Goal: Transaction & Acquisition: Book appointment/travel/reservation

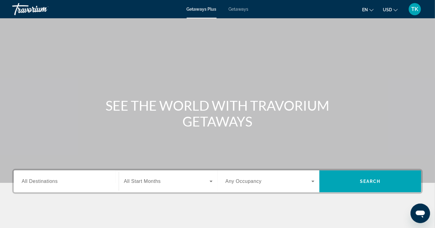
click at [43, 182] on span "All Destinations" at bounding box center [40, 181] width 36 height 5
click at [43, 182] on input "Destination All Destinations" at bounding box center [66, 181] width 89 height 7
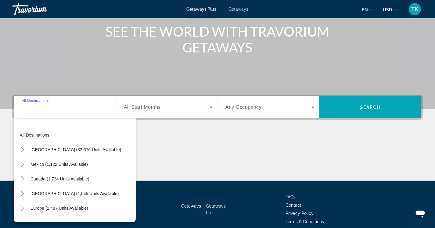
scroll to position [101, 0]
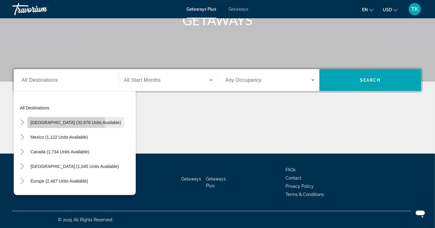
click at [34, 125] on span "Search widget" at bounding box center [75, 122] width 97 height 15
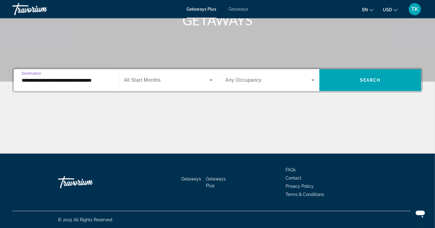
click at [41, 80] on input "**********" at bounding box center [66, 80] width 89 height 7
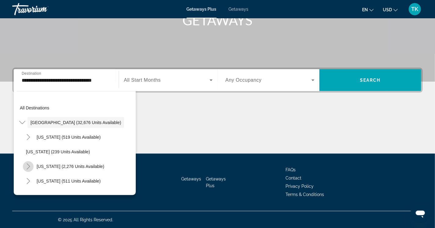
click at [29, 166] on icon "Toggle California (2,276 units available)" at bounding box center [28, 167] width 3 height 6
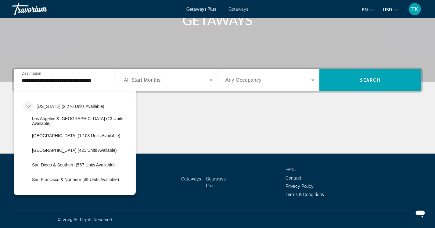
scroll to position [61, 0]
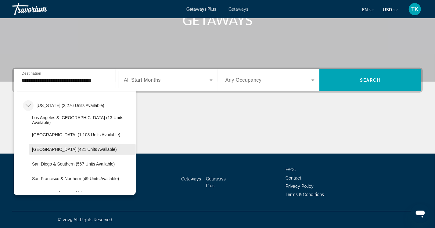
click at [46, 147] on span "Palm Springs (421 units available)" at bounding box center [74, 149] width 85 height 5
type input "**********"
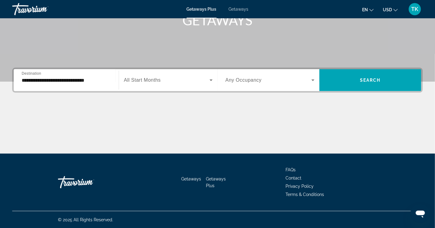
click at [149, 84] on div "Search widget" at bounding box center [168, 80] width 89 height 17
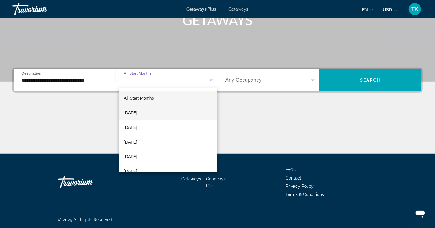
click at [137, 111] on span "September 2025" at bounding box center [130, 112] width 13 height 7
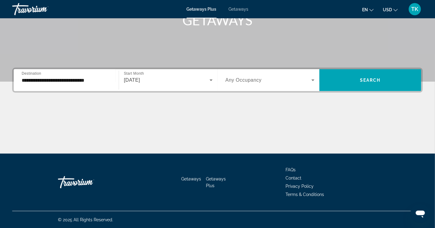
click at [241, 75] on div "Search widget" at bounding box center [269, 80] width 89 height 17
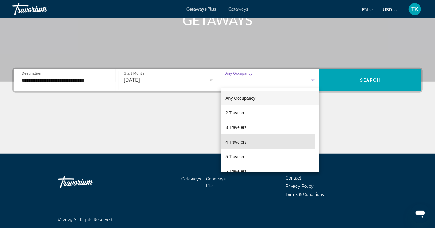
drag, startPoint x: 233, startPoint y: 139, endPoint x: 336, endPoint y: 105, distance: 108.6
click at [234, 139] on span "4 Travelers" at bounding box center [235, 141] width 21 height 7
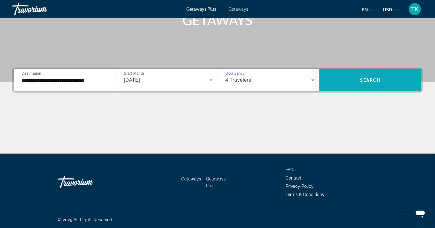
click at [374, 79] on span "Search" at bounding box center [370, 80] width 21 height 5
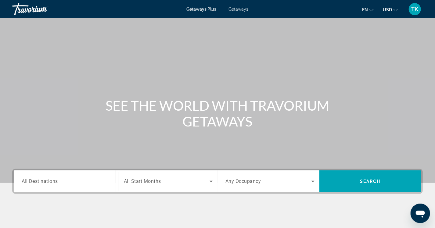
click at [30, 177] on div "Search widget" at bounding box center [66, 181] width 89 height 17
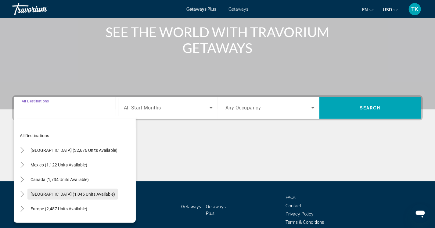
scroll to position [101, 0]
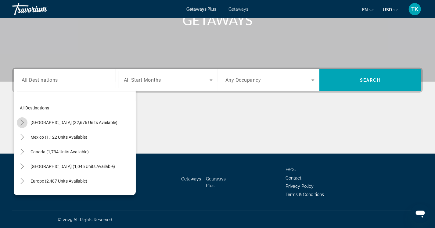
click at [25, 122] on mat-icon "Toggle United States (32,676 units available)" at bounding box center [22, 122] width 11 height 11
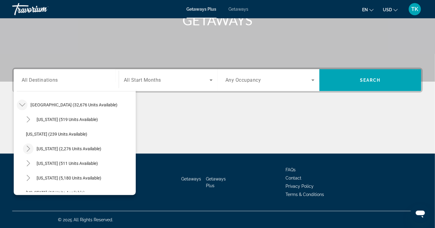
click at [28, 148] on icon "Toggle California (2,276 units available)" at bounding box center [28, 149] width 6 height 6
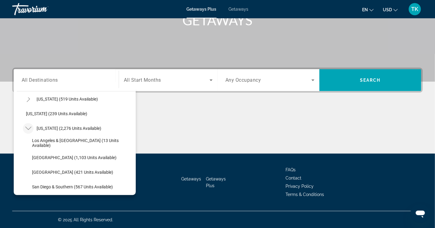
scroll to position [48, 0]
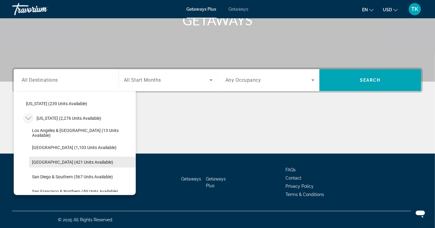
click at [45, 164] on span "Palm Springs (421 units available)" at bounding box center [72, 162] width 81 height 5
type input "**********"
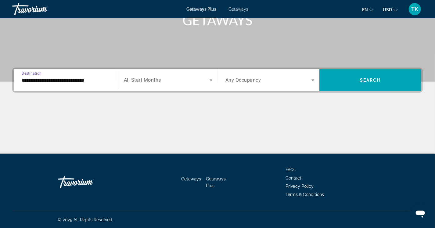
click at [169, 84] on div "Search widget" at bounding box center [168, 80] width 89 height 17
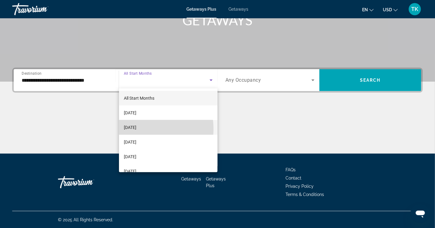
click at [136, 129] on span "October 2025" at bounding box center [130, 127] width 13 height 7
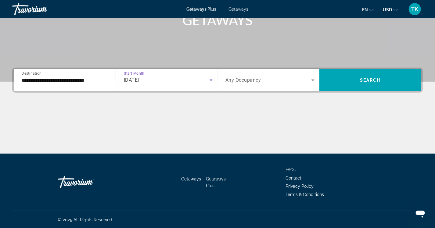
click at [265, 82] on span "Search widget" at bounding box center [268, 80] width 86 height 7
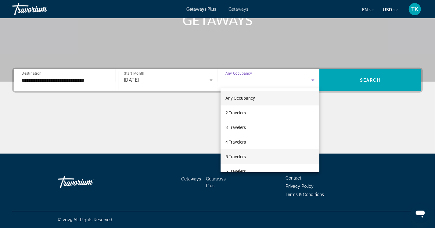
drag, startPoint x: 230, startPoint y: 159, endPoint x: 257, endPoint y: 142, distance: 32.1
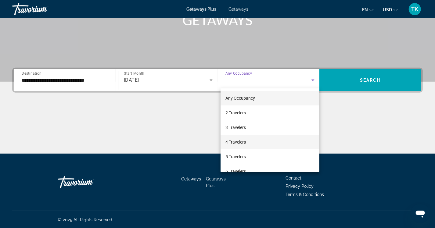
click at [230, 159] on span "5 Travelers" at bounding box center [235, 156] width 20 height 7
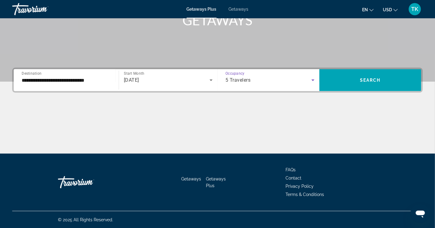
click at [375, 68] on div "**********" at bounding box center [217, 80] width 411 height 25
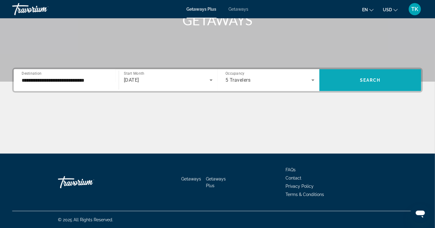
click at [361, 78] on span "Search" at bounding box center [370, 80] width 21 height 5
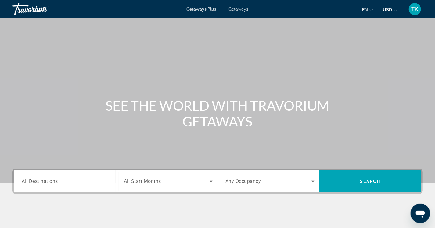
click at [73, 177] on div "Search widget" at bounding box center [66, 181] width 89 height 17
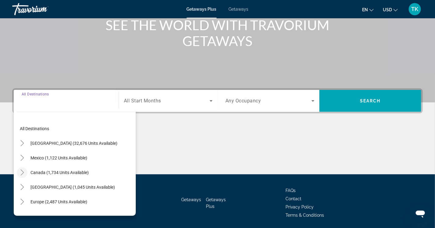
scroll to position [101, 0]
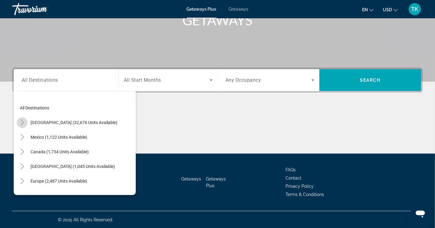
click at [22, 123] on icon "Toggle United States (32,676 units available)" at bounding box center [21, 123] width 3 height 6
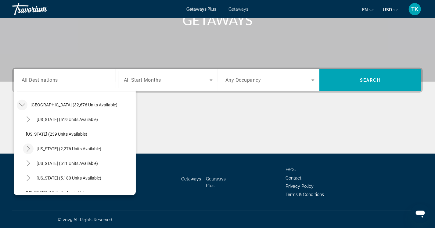
click at [28, 149] on icon "Toggle California (2,276 units available)" at bounding box center [28, 149] width 6 height 6
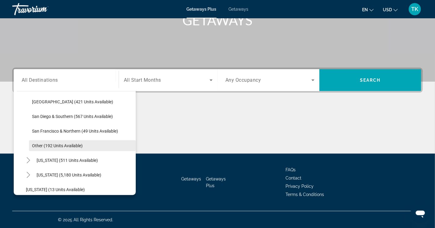
scroll to position [109, 0]
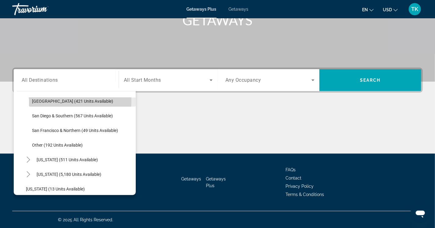
click at [53, 99] on span "Palm Springs (421 units available)" at bounding box center [72, 101] width 81 height 5
type input "**********"
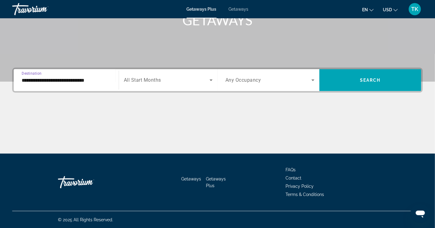
click at [167, 79] on span "Search widget" at bounding box center [167, 80] width 86 height 7
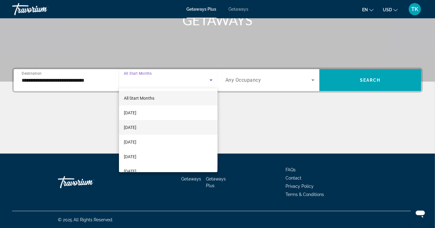
drag, startPoint x: 158, startPoint y: 141, endPoint x: 178, endPoint y: 125, distance: 25.2
click at [158, 141] on mat-option "November 2025" at bounding box center [168, 142] width 99 height 15
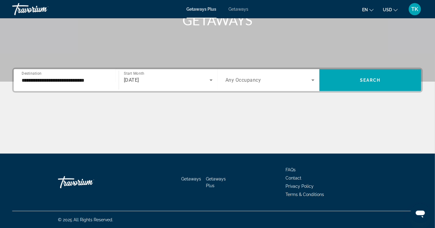
click at [246, 85] on div "Search widget" at bounding box center [269, 80] width 89 height 17
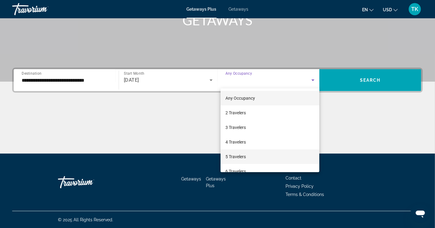
click at [235, 158] on span "5 Travelers" at bounding box center [235, 156] width 20 height 7
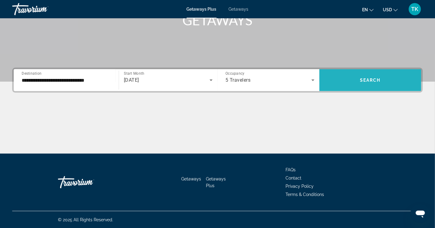
click at [379, 87] on span "Search widget" at bounding box center [370, 80] width 102 height 15
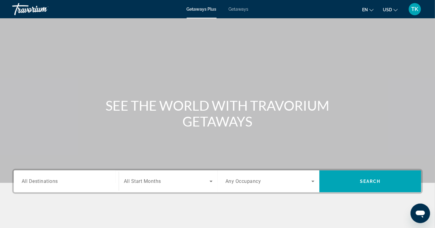
click at [27, 179] on span "All Destinations" at bounding box center [40, 181] width 36 height 6
click at [27, 179] on input "Destination All Destinations" at bounding box center [66, 181] width 89 height 7
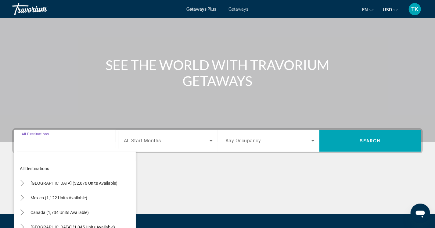
scroll to position [101, 0]
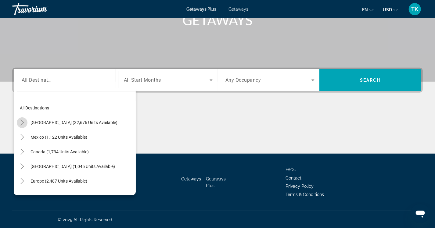
click at [22, 122] on icon "Toggle United States (32,676 units available)" at bounding box center [22, 123] width 6 height 6
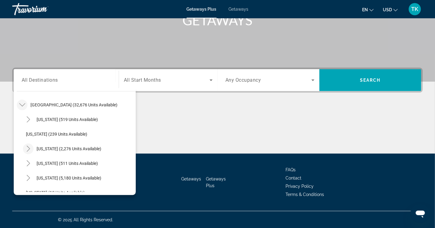
click at [29, 150] on icon "Toggle California (2,276 units available)" at bounding box center [28, 149] width 6 height 6
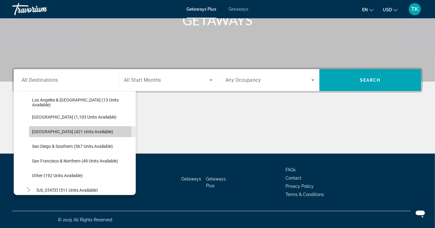
click at [56, 135] on span "Search widget" at bounding box center [82, 131] width 107 height 15
type input "**********"
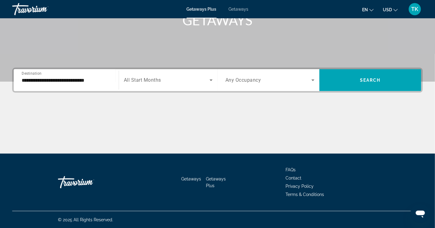
click at [158, 81] on span "All Start Months" at bounding box center [142, 80] width 37 height 6
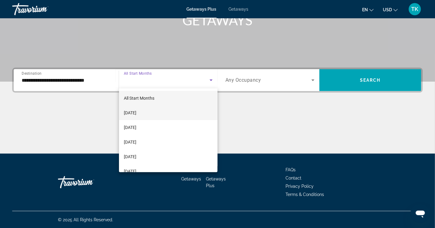
click at [136, 114] on span "September 2025" at bounding box center [130, 112] width 13 height 7
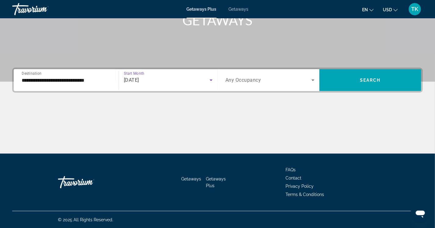
click at [280, 79] on span "Search widget" at bounding box center [268, 80] width 86 height 7
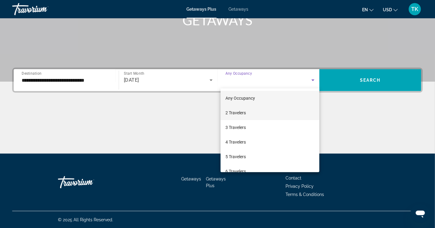
click at [248, 115] on mat-option "2 Travelers" at bounding box center [270, 113] width 99 height 15
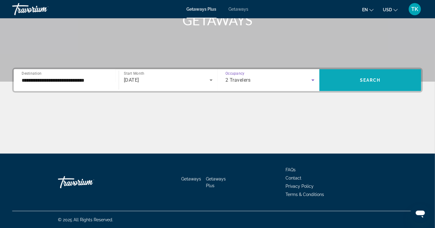
click at [372, 72] on span "Search widget" at bounding box center [370, 80] width 102 height 22
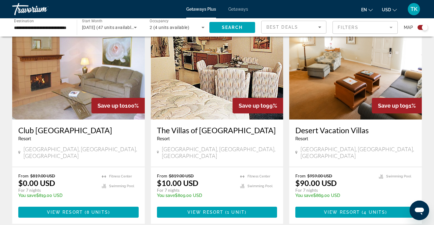
scroll to position [225, 0]
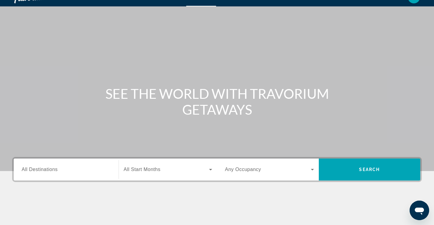
scroll to position [34, 0]
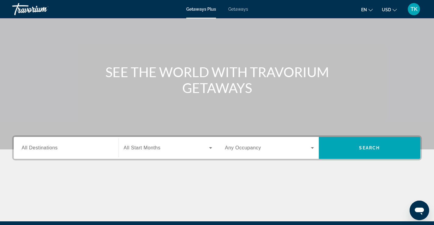
click at [58, 149] on span "All Destinations" at bounding box center [40, 147] width 36 height 5
click at [58, 149] on input "Destination All Destinations" at bounding box center [66, 148] width 89 height 7
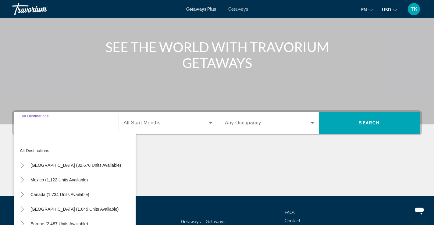
scroll to position [104, 0]
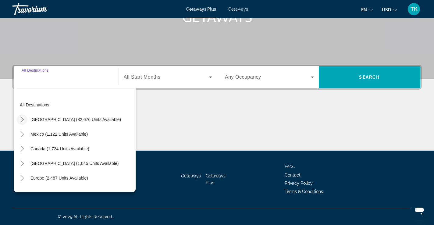
click at [21, 119] on icon "Toggle United States (32,676 units available)" at bounding box center [22, 120] width 6 height 6
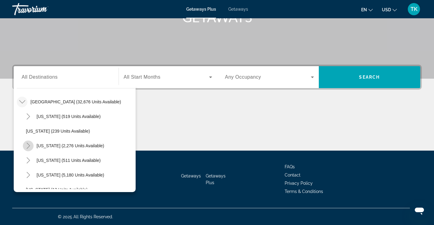
click at [28, 149] on mat-icon "Toggle California (2,276 units available)" at bounding box center [28, 146] width 11 height 11
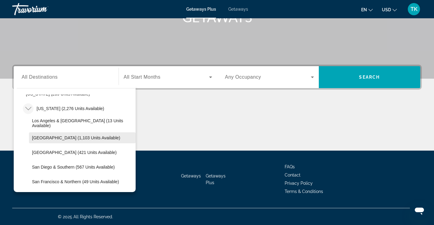
scroll to position [62, 0]
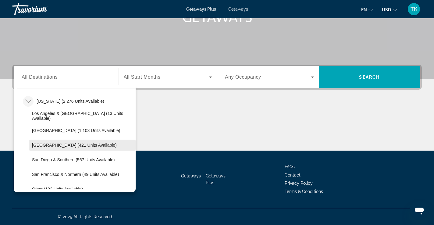
click at [57, 142] on span "Search widget" at bounding box center [82, 145] width 107 height 15
type input "**********"
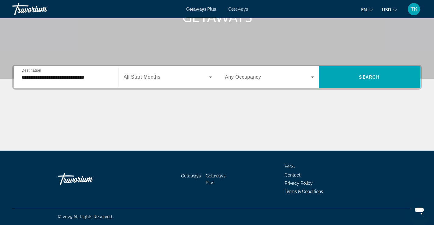
click at [138, 76] on span "All Start Months" at bounding box center [142, 76] width 37 height 5
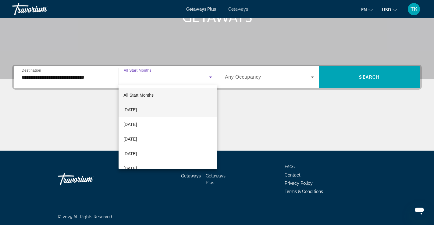
click at [137, 109] on span "September 2025" at bounding box center [130, 109] width 13 height 7
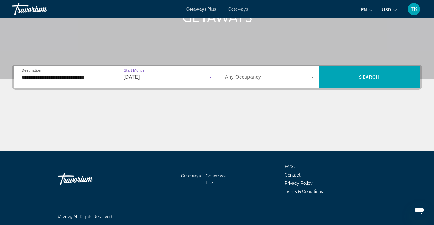
click at [252, 75] on span "Any Occupancy" at bounding box center [243, 76] width 36 height 5
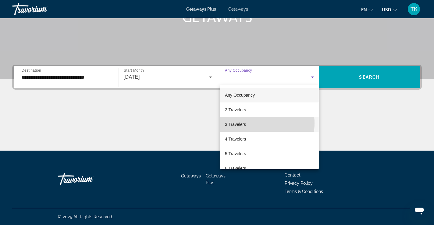
click at [250, 123] on mat-option "3 Travelers" at bounding box center [269, 124] width 99 height 15
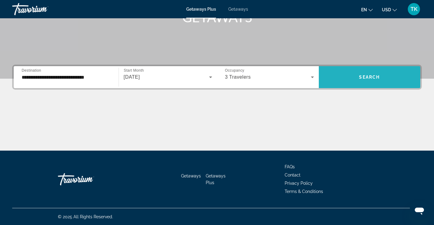
click at [366, 82] on span "Search widget" at bounding box center [370, 77] width 102 height 15
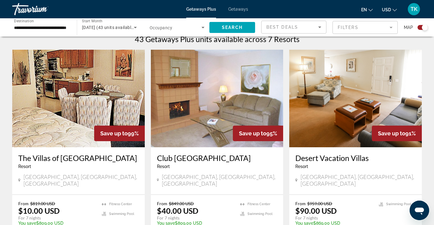
scroll to position [203, 0]
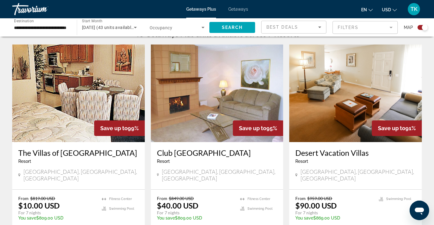
click at [62, 95] on img "Main content" at bounding box center [78, 94] width 133 height 98
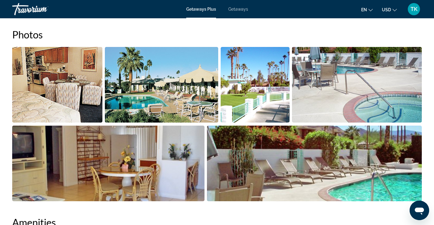
scroll to position [279, 0]
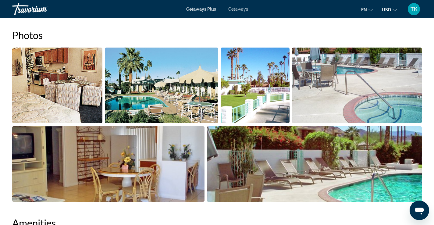
click at [153, 71] on img "Open full-screen image slider" at bounding box center [161, 86] width 113 height 76
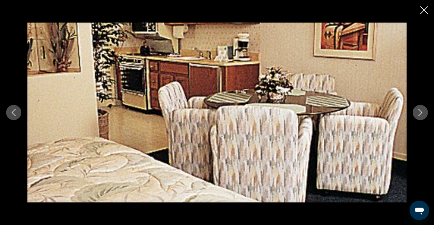
scroll to position [393, 0]
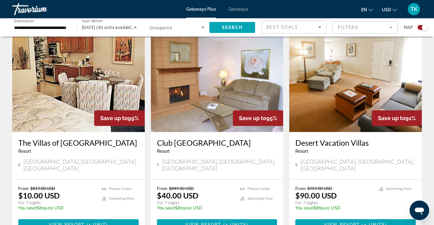
scroll to position [214, 0]
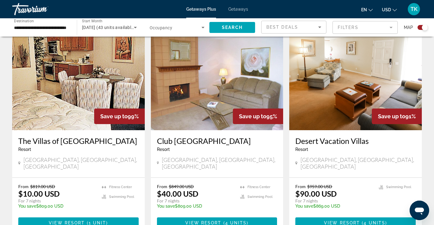
click at [62, 87] on img "Main content" at bounding box center [78, 82] width 133 height 98
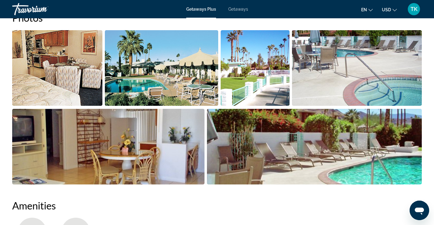
scroll to position [296, 0]
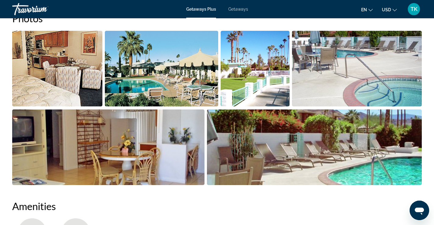
click at [131, 58] on img "Open full-screen image slider" at bounding box center [161, 69] width 113 height 76
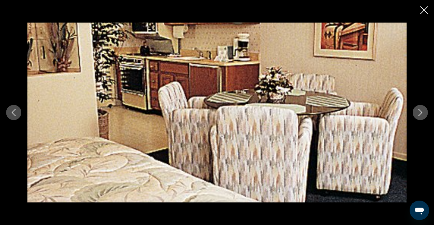
scroll to position [491, 0]
click at [425, 113] on button "Next image" at bounding box center [420, 112] width 15 height 15
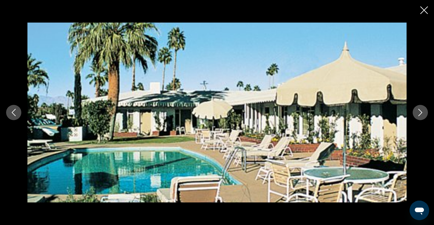
click at [425, 113] on button "Next image" at bounding box center [420, 112] width 15 height 15
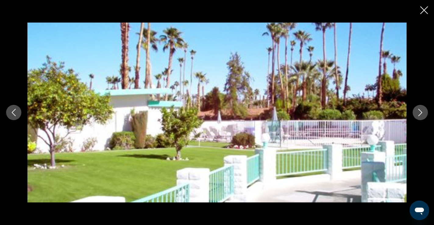
click at [417, 111] on icon "Next image" at bounding box center [420, 112] width 7 height 7
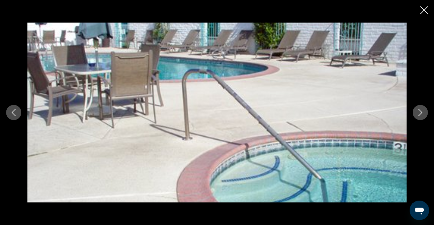
click at [417, 111] on icon "Next image" at bounding box center [420, 112] width 7 height 7
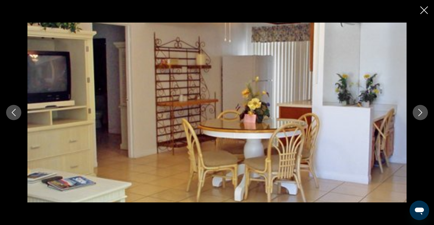
click at [417, 111] on icon "Next image" at bounding box center [420, 112] width 7 height 7
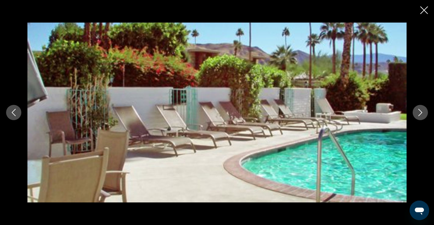
click at [417, 111] on icon "Next image" at bounding box center [420, 112] width 7 height 7
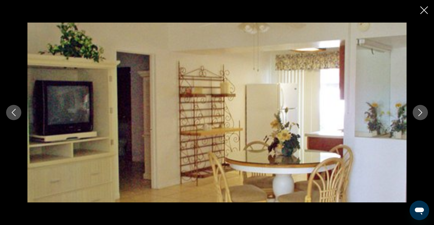
click at [417, 111] on icon "Next image" at bounding box center [420, 112] width 7 height 7
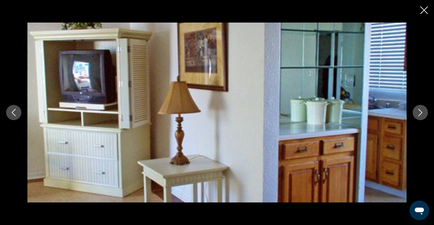
click at [425, 14] on icon "Close slideshow" at bounding box center [425, 10] width 8 height 8
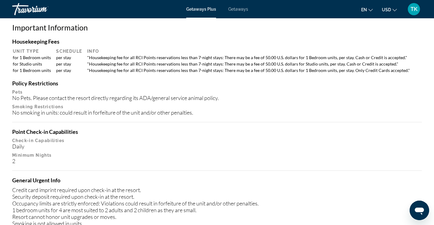
scroll to position [582, 0]
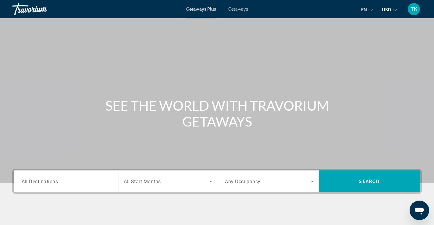
click at [26, 179] on span "All Destinations" at bounding box center [40, 181] width 36 height 6
click at [26, 179] on input "Destination All Destinations" at bounding box center [66, 181] width 89 height 7
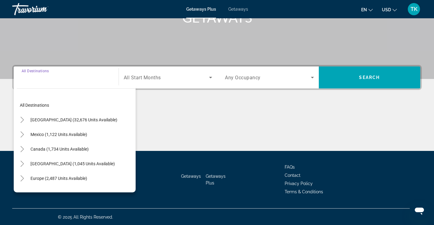
scroll to position [104, 0]
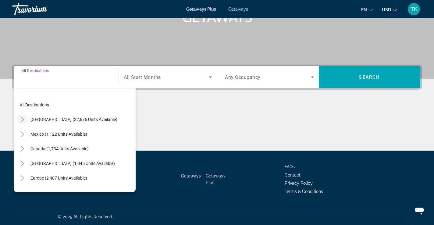
click at [25, 119] on icon "Toggle United States (32,676 units available)" at bounding box center [22, 120] width 6 height 6
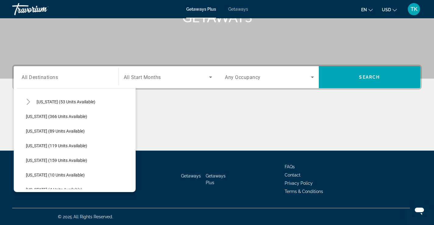
scroll to position [120, 0]
click at [47, 100] on span "Hawaii (53 units available)" at bounding box center [66, 101] width 59 height 5
type input "**********"
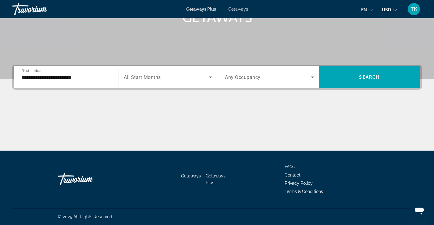
click at [159, 75] on span "All Start Months" at bounding box center [142, 77] width 37 height 6
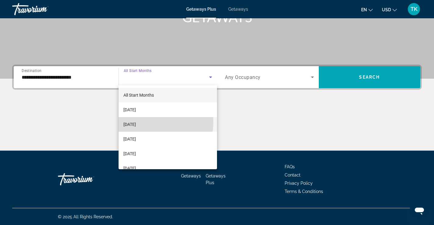
click at [152, 122] on mat-option "October 2025" at bounding box center [168, 124] width 99 height 15
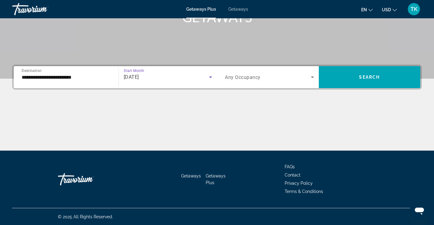
click at [244, 78] on span "Any Occupancy" at bounding box center [243, 77] width 36 height 6
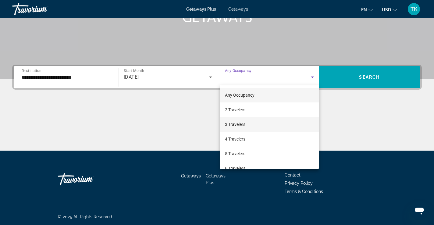
click at [246, 121] on span "3 Travelers" at bounding box center [235, 124] width 20 height 7
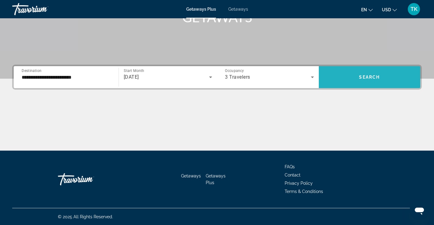
click at [334, 78] on span "Search widget" at bounding box center [370, 77] width 102 height 15
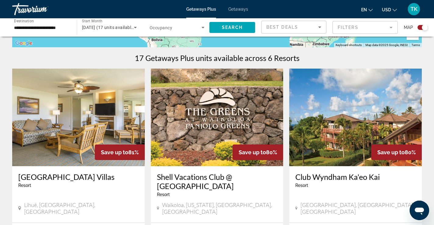
scroll to position [177, 0]
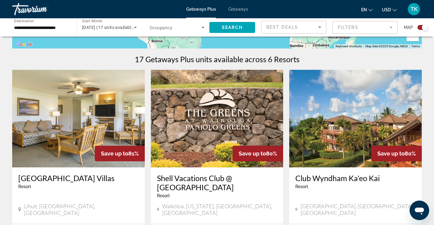
click at [214, 135] on img "Main content" at bounding box center [217, 119] width 133 height 98
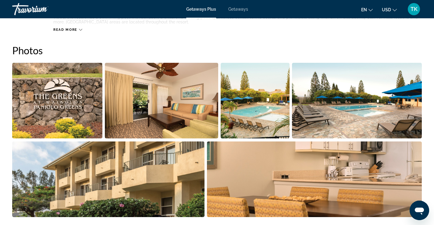
scroll to position [286, 0]
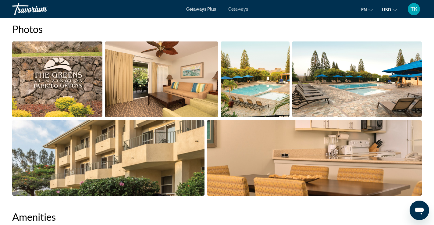
click at [159, 92] on img "Open full-screen image slider" at bounding box center [161, 79] width 113 height 76
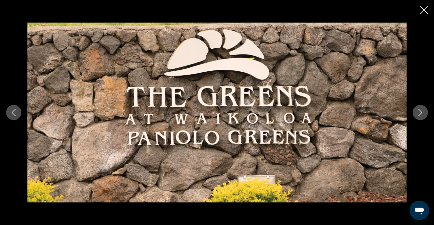
click at [421, 116] on icon "Next image" at bounding box center [420, 112] width 7 height 7
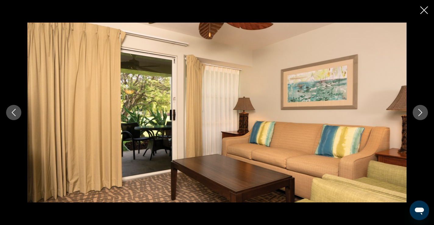
click at [421, 116] on icon "Next image" at bounding box center [420, 112] width 7 height 7
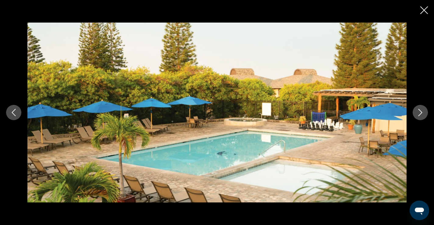
click at [421, 116] on icon "Next image" at bounding box center [420, 112] width 7 height 7
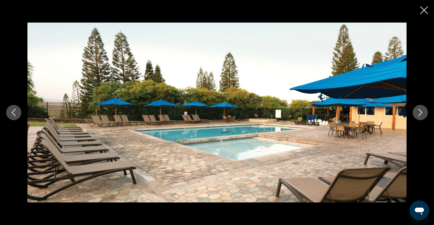
click at [421, 116] on icon "Next image" at bounding box center [420, 112] width 7 height 7
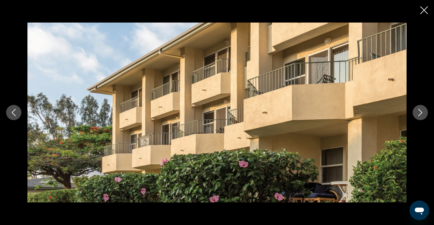
click at [421, 116] on icon "Next image" at bounding box center [420, 112] width 7 height 7
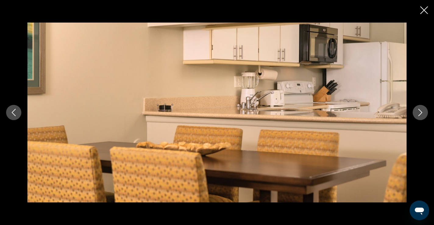
click at [421, 116] on icon "Next image" at bounding box center [420, 112] width 7 height 7
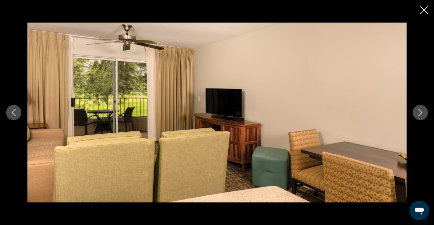
click at [421, 116] on icon "Next image" at bounding box center [420, 112] width 7 height 7
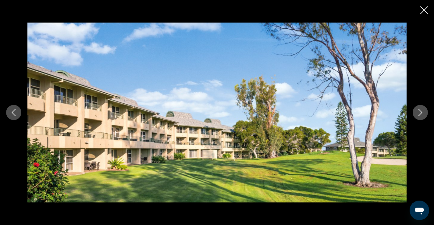
click at [421, 116] on icon "Next image" at bounding box center [420, 112] width 7 height 7
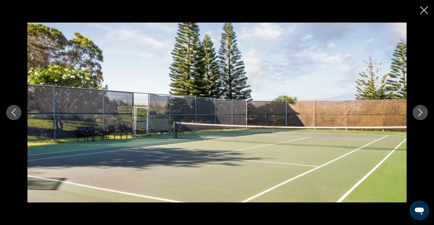
click at [421, 116] on icon "Next image" at bounding box center [420, 112] width 7 height 7
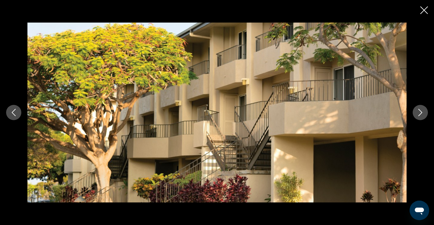
click at [421, 116] on icon "Next image" at bounding box center [420, 112] width 7 height 7
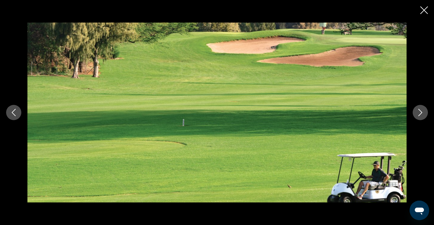
click at [421, 116] on icon "Next image" at bounding box center [420, 112] width 7 height 7
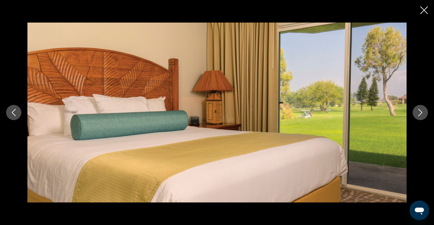
click at [421, 116] on icon "Next image" at bounding box center [420, 112] width 7 height 7
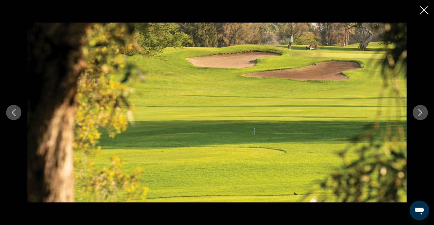
click at [421, 116] on icon "Next image" at bounding box center [420, 112] width 7 height 7
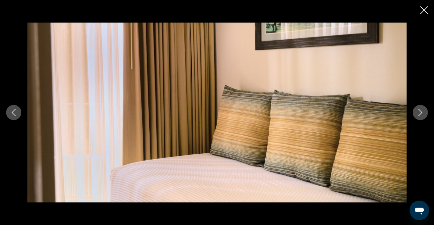
click at [421, 116] on icon "Next image" at bounding box center [420, 112] width 7 height 7
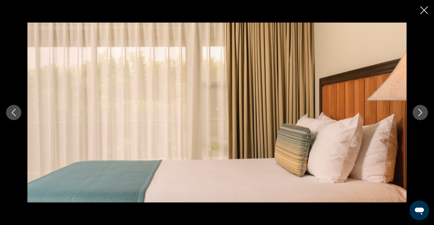
click at [421, 116] on icon "Next image" at bounding box center [420, 112] width 7 height 7
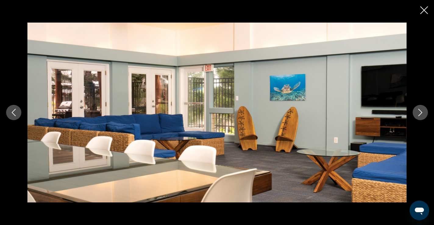
click at [421, 116] on icon "Next image" at bounding box center [420, 112] width 7 height 7
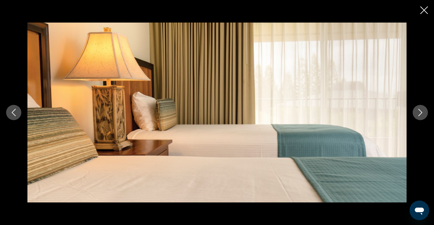
click at [421, 116] on icon "Next image" at bounding box center [420, 112] width 7 height 7
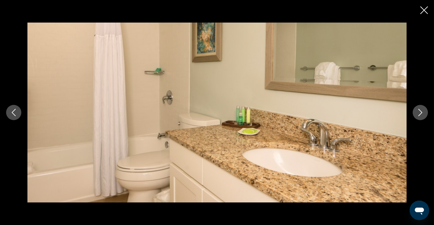
click at [421, 115] on icon "Next image" at bounding box center [420, 112] width 7 height 7
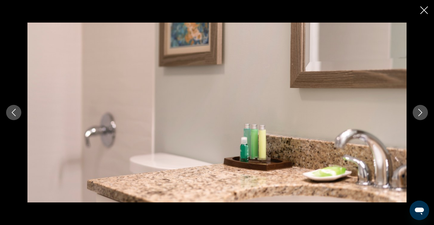
click at [421, 115] on icon "Next image" at bounding box center [420, 112] width 7 height 7
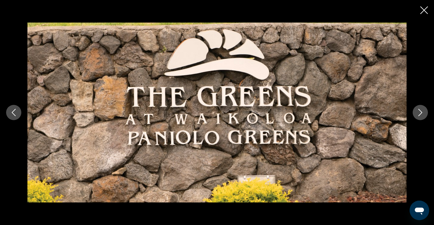
click at [421, 114] on icon "Next image" at bounding box center [420, 112] width 7 height 7
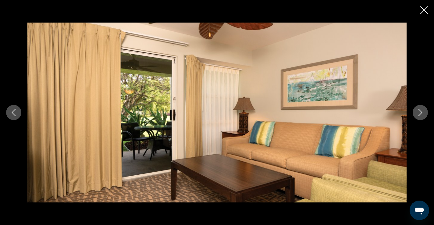
click at [421, 115] on icon "Next image" at bounding box center [420, 112] width 7 height 7
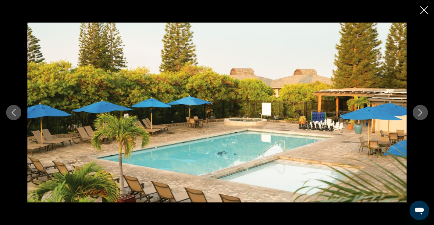
click at [422, 116] on icon "Next image" at bounding box center [420, 112] width 7 height 7
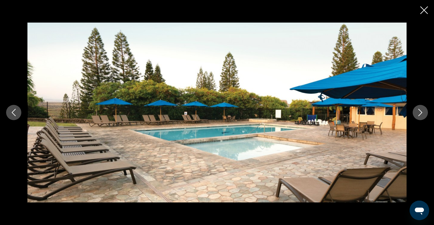
click at [422, 116] on icon "Next image" at bounding box center [420, 112] width 7 height 7
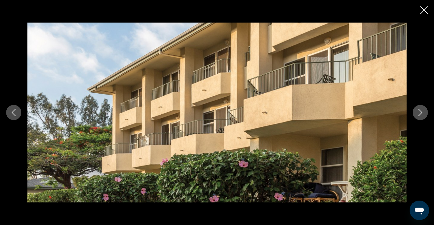
click at [422, 116] on icon "Next image" at bounding box center [420, 112] width 7 height 7
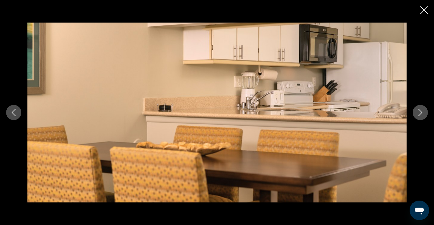
click at [422, 116] on icon "Next image" at bounding box center [420, 112] width 7 height 7
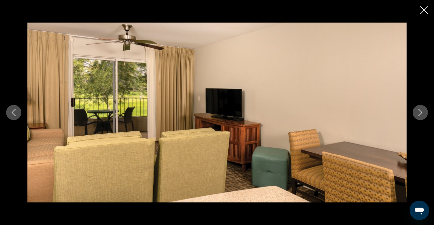
click at [422, 116] on icon "Next image" at bounding box center [420, 112] width 7 height 7
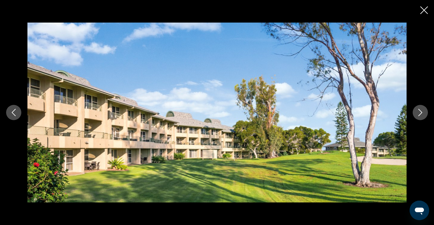
click at [422, 115] on icon "Next image" at bounding box center [420, 112] width 7 height 7
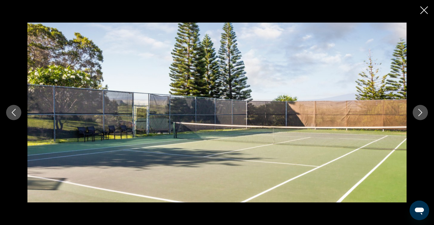
click at [422, 115] on icon "Next image" at bounding box center [420, 112] width 7 height 7
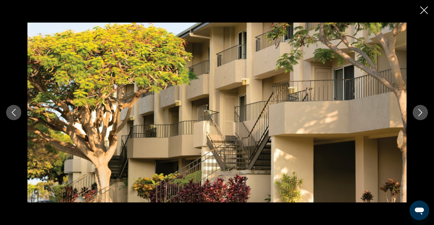
click at [422, 115] on icon "Next image" at bounding box center [420, 112] width 7 height 7
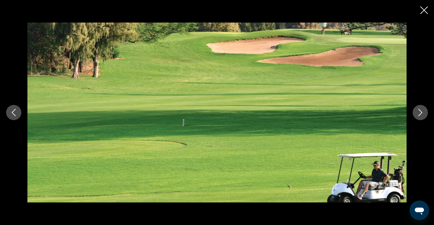
click at [422, 115] on icon "Next image" at bounding box center [420, 112] width 7 height 7
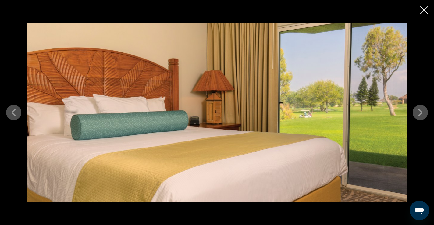
click at [422, 115] on icon "Next image" at bounding box center [420, 112] width 7 height 7
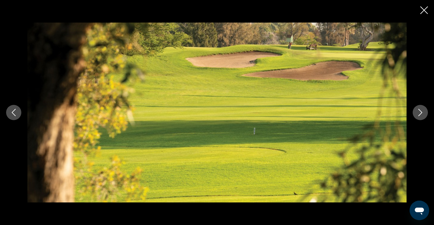
click at [422, 115] on icon "Next image" at bounding box center [420, 112] width 7 height 7
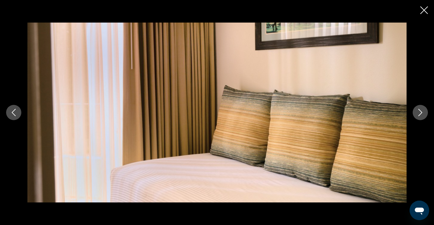
click at [422, 115] on icon "Next image" at bounding box center [420, 112] width 7 height 7
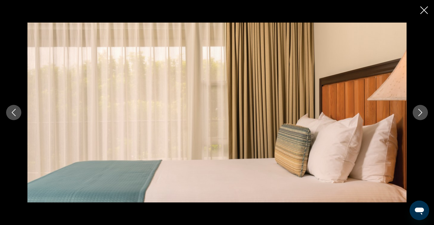
scroll to position [613, 0]
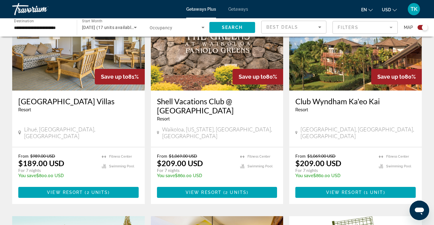
scroll to position [259, 0]
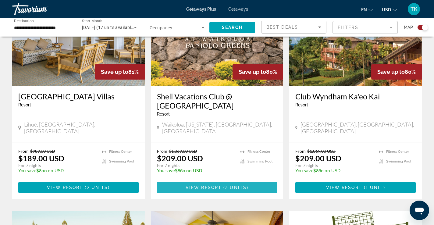
click at [213, 184] on span "Main content" at bounding box center [217, 187] width 120 height 15
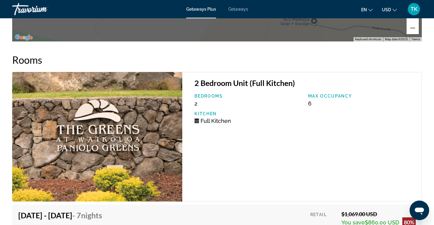
scroll to position [1112, 0]
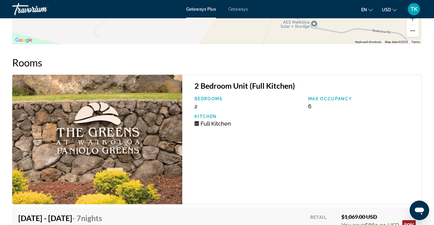
click at [23, 146] on img "Main content" at bounding box center [97, 140] width 170 height 130
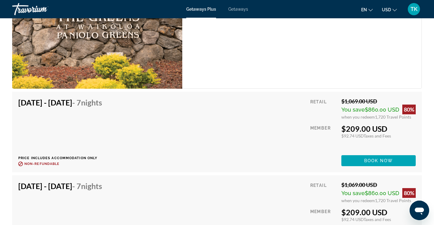
scroll to position [1229, 0]
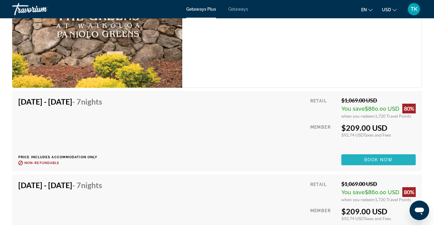
click at [380, 159] on span "Book now" at bounding box center [379, 159] width 29 height 5
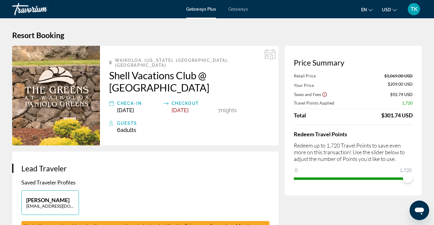
click at [170, 32] on h1 "Resort Booking" at bounding box center [217, 35] width 410 height 9
